Goal: Find specific page/section: Find specific page/section

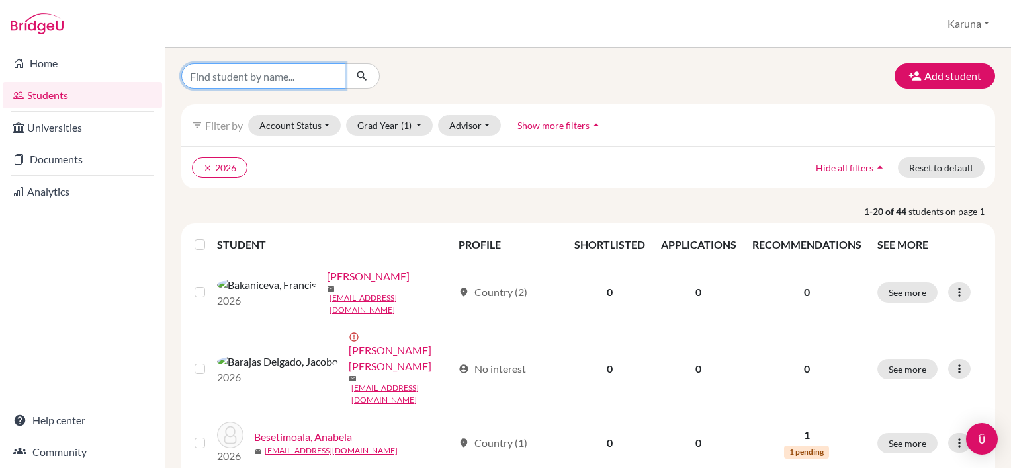
click at [286, 79] on input "Find student by name..." at bounding box center [263, 76] width 164 height 25
type input "Eyosias"
click button "submit" at bounding box center [362, 76] width 35 height 25
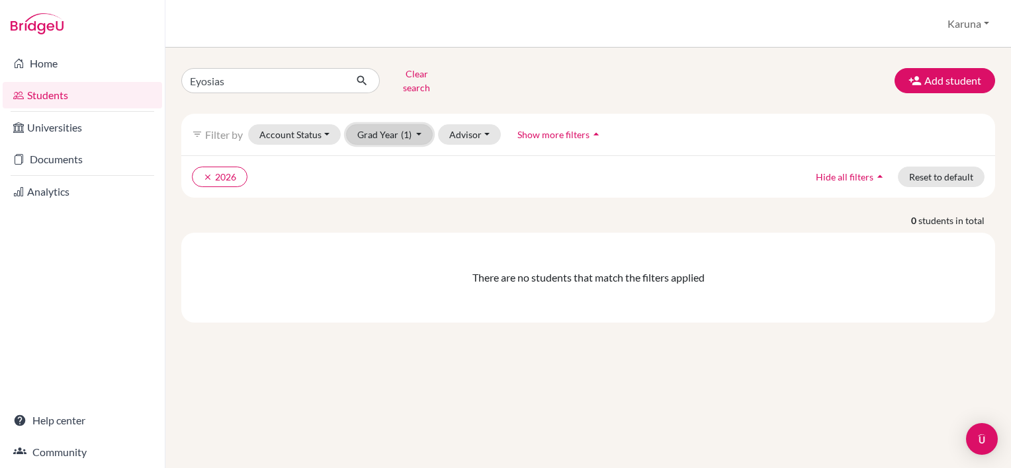
click at [413, 124] on button "Grad Year (1)" at bounding box center [389, 134] width 87 height 21
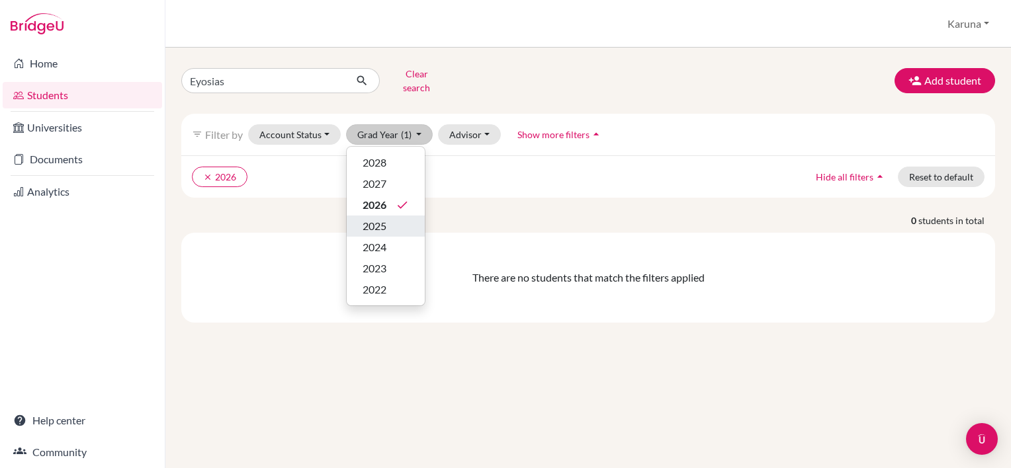
click at [384, 218] on span "2025" at bounding box center [375, 226] width 24 height 16
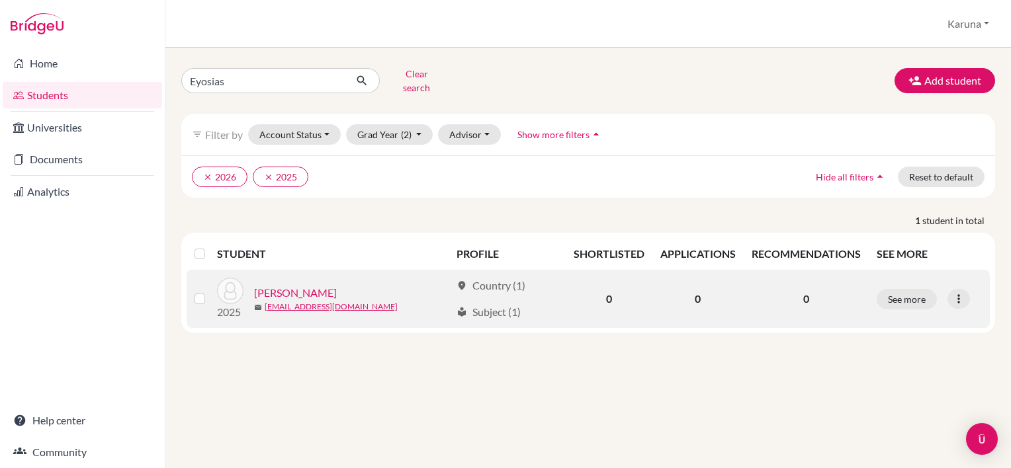
click at [324, 289] on link "[PERSON_NAME]" at bounding box center [295, 293] width 83 height 16
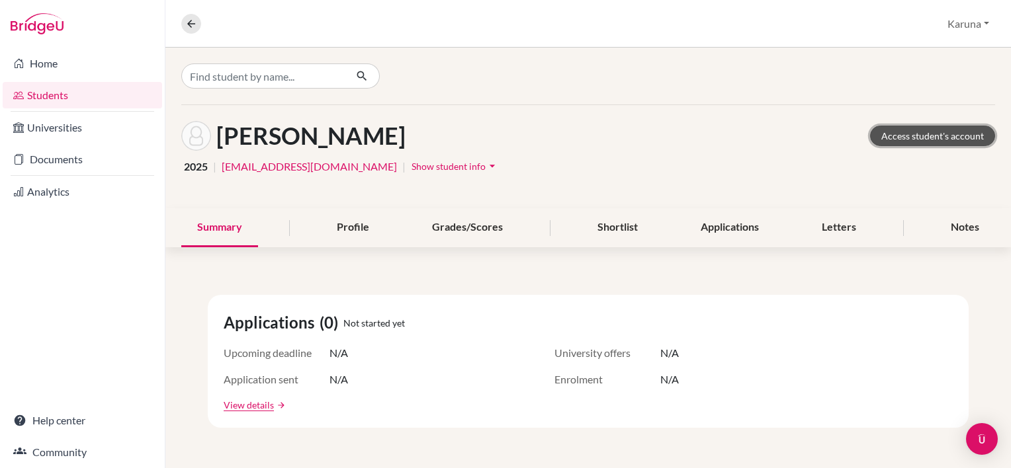
click at [914, 133] on link "Access student's account" at bounding box center [932, 136] width 125 height 21
